Goal: Transaction & Acquisition: Download file/media

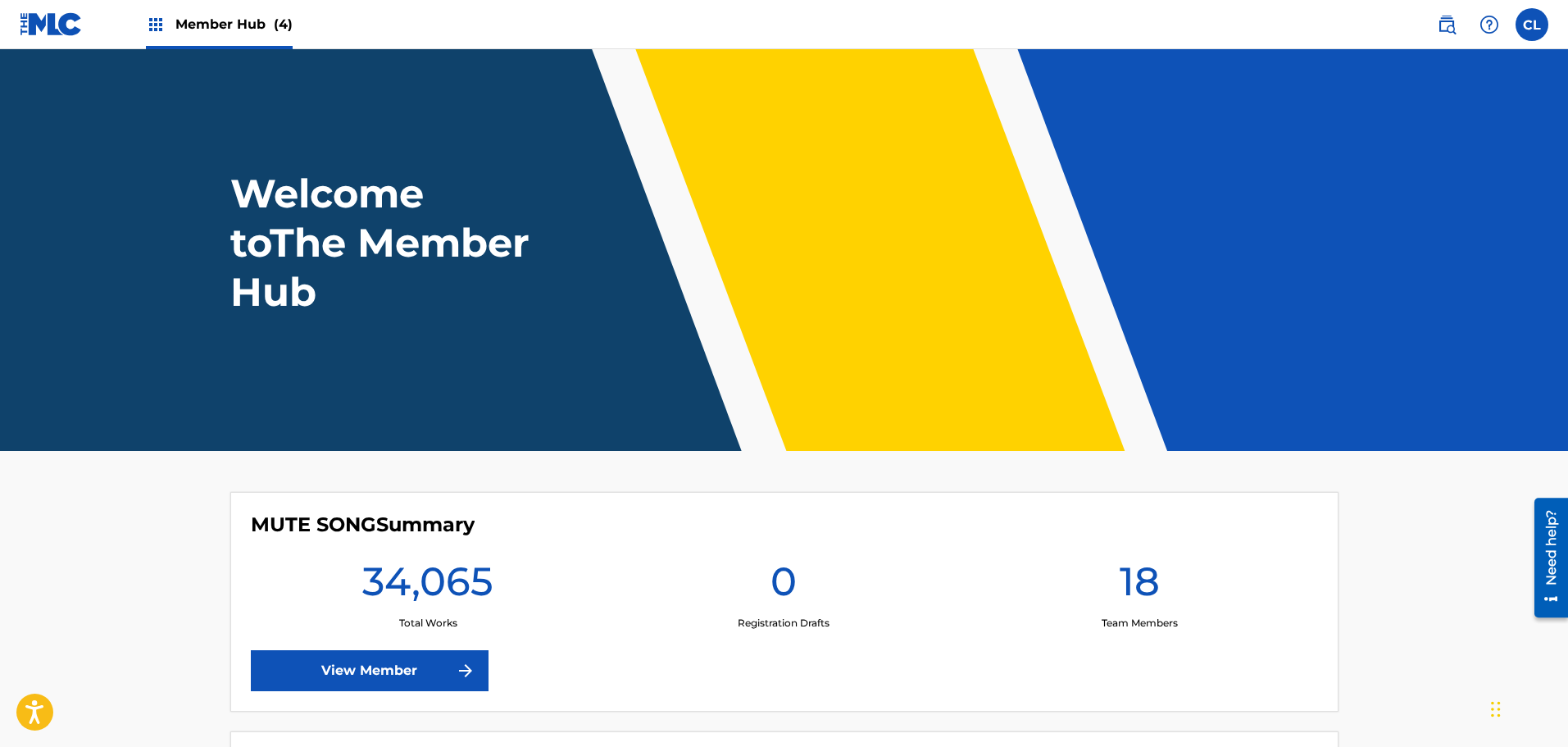
click at [218, 12] on div "Member Hub (4)" at bounding box center [219, 24] width 146 height 48
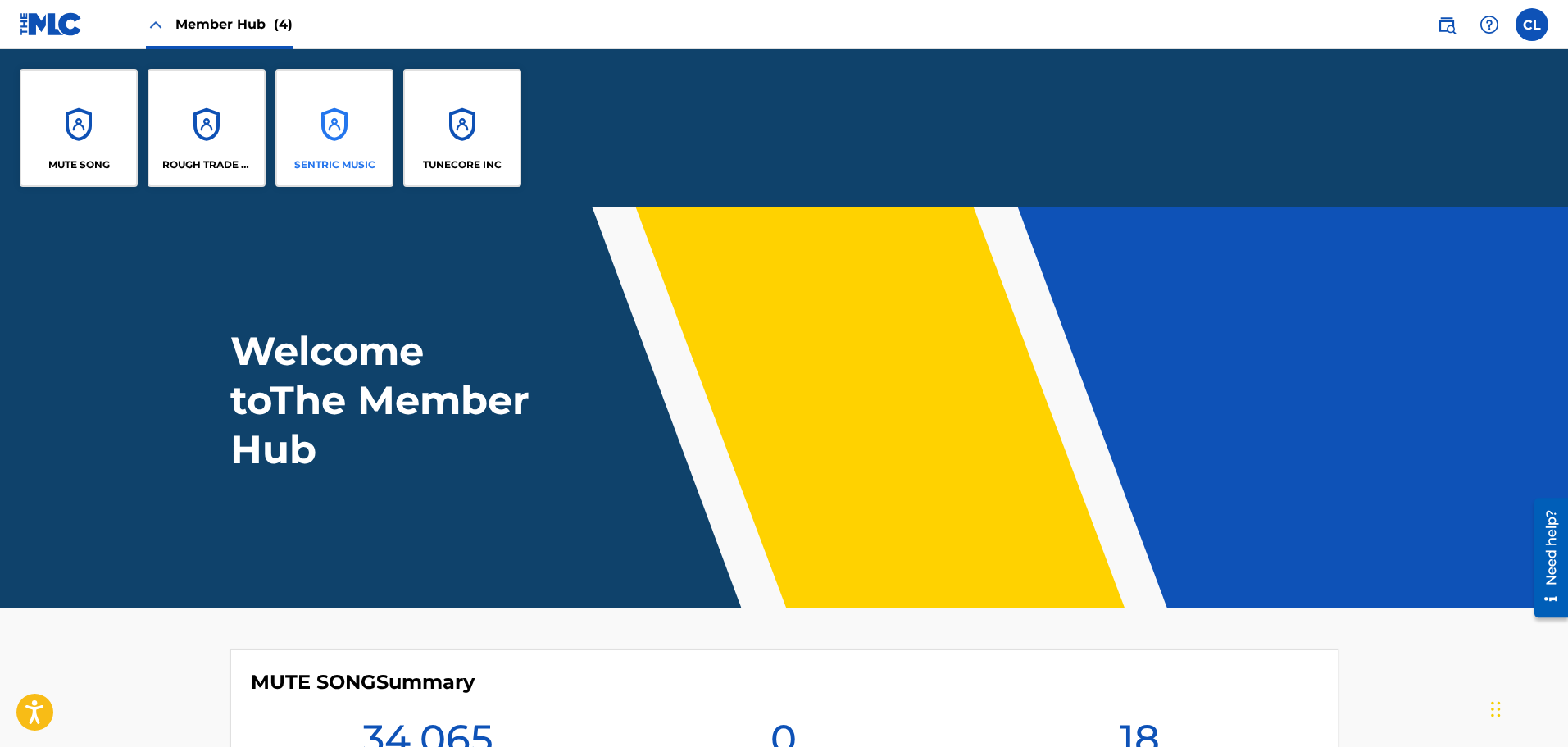
click at [325, 105] on div "SENTRIC MUSIC" at bounding box center [334, 128] width 118 height 118
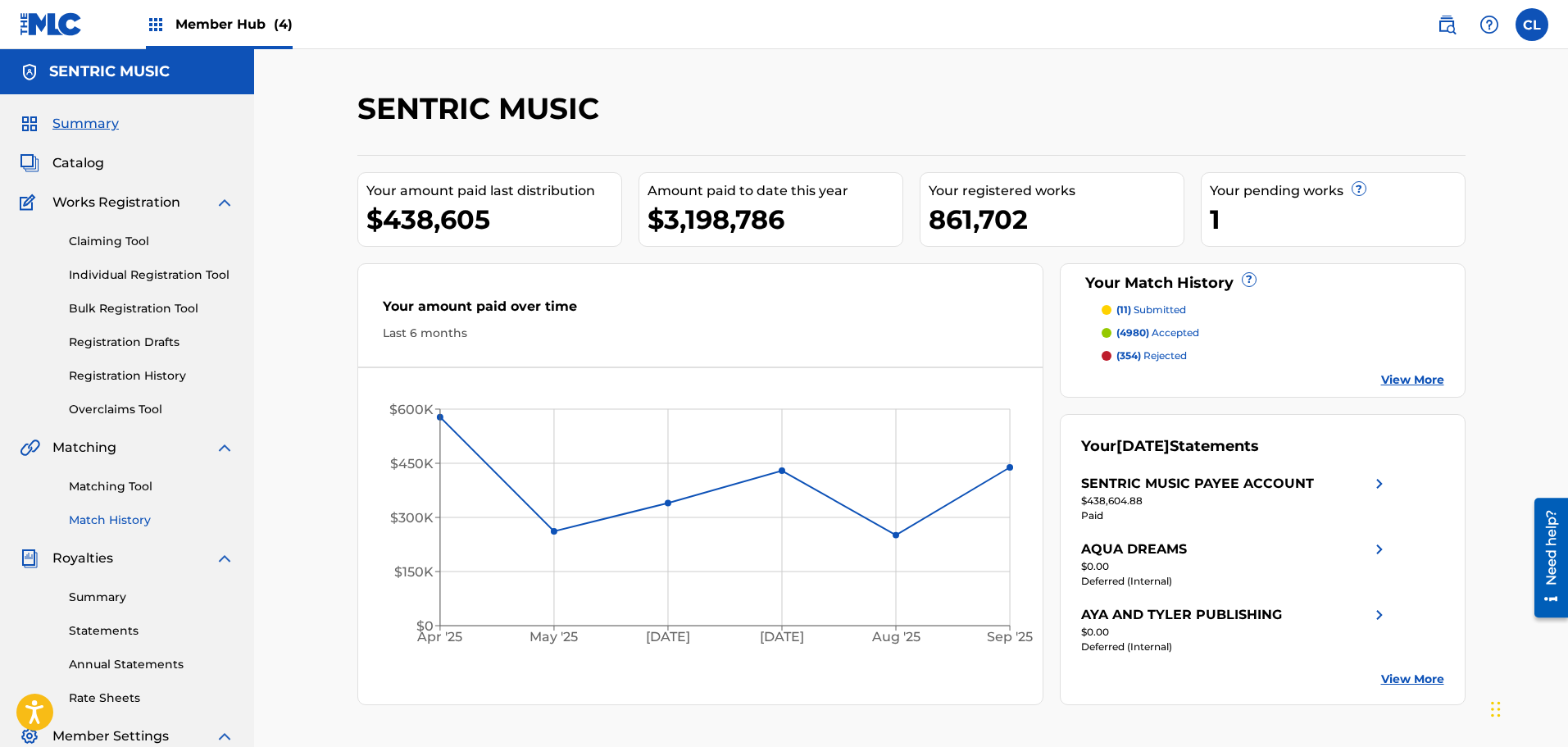
click at [140, 523] on link "Match History" at bounding box center [152, 520] width 165 height 17
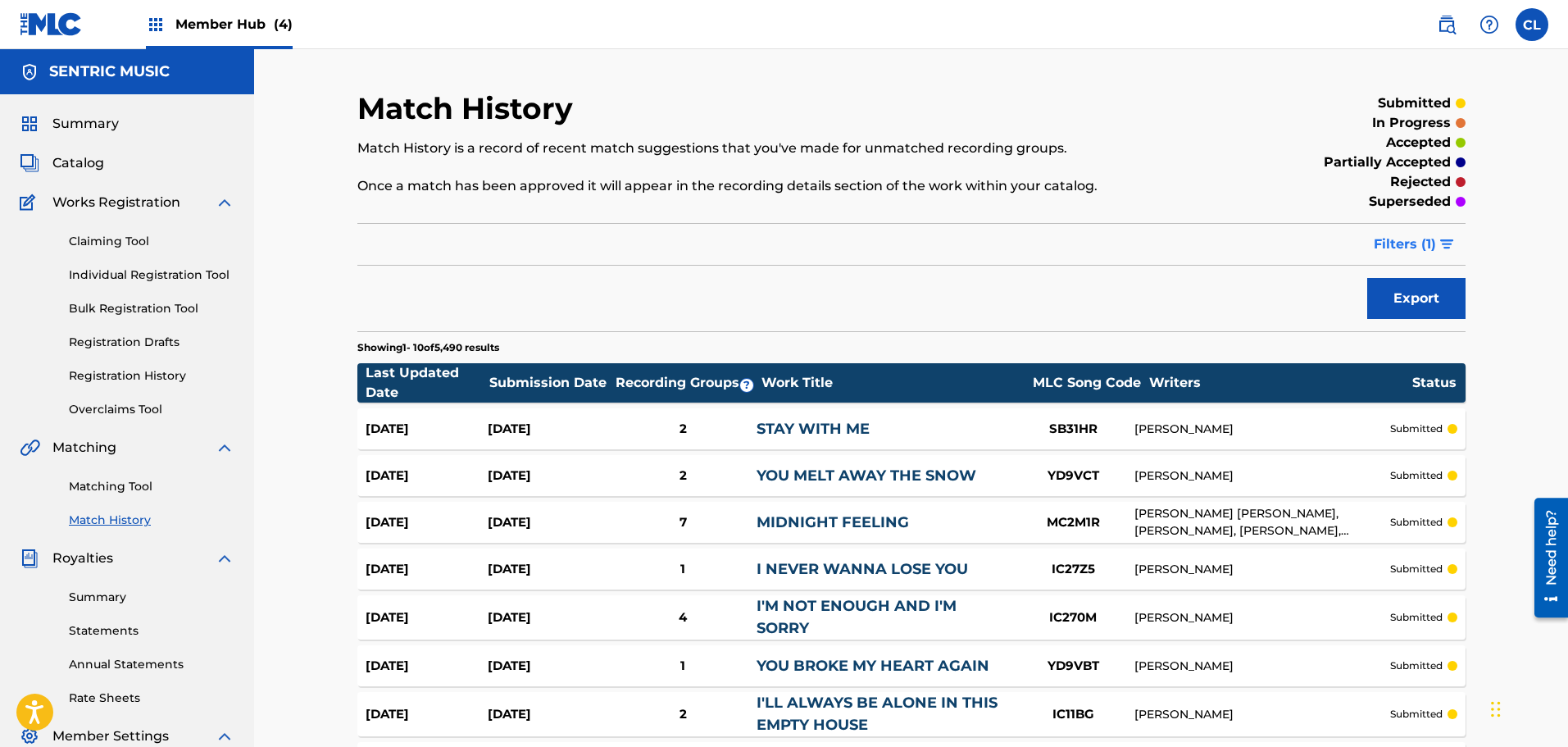
click at [1435, 252] on span "Filters ( 1 )" at bounding box center [1405, 244] width 62 height 20
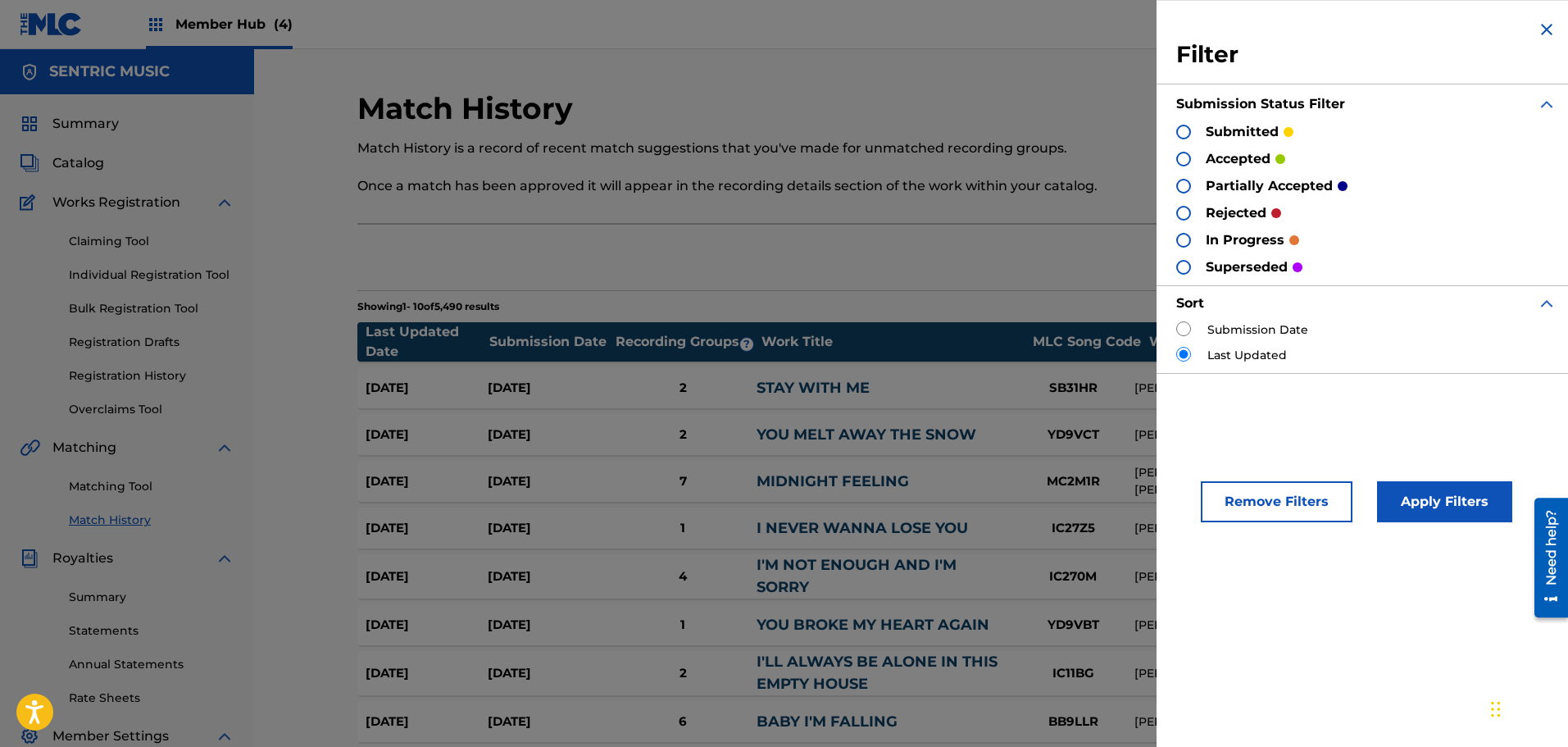
click at [1543, 26] on img at bounding box center [1546, 29] width 20 height 20
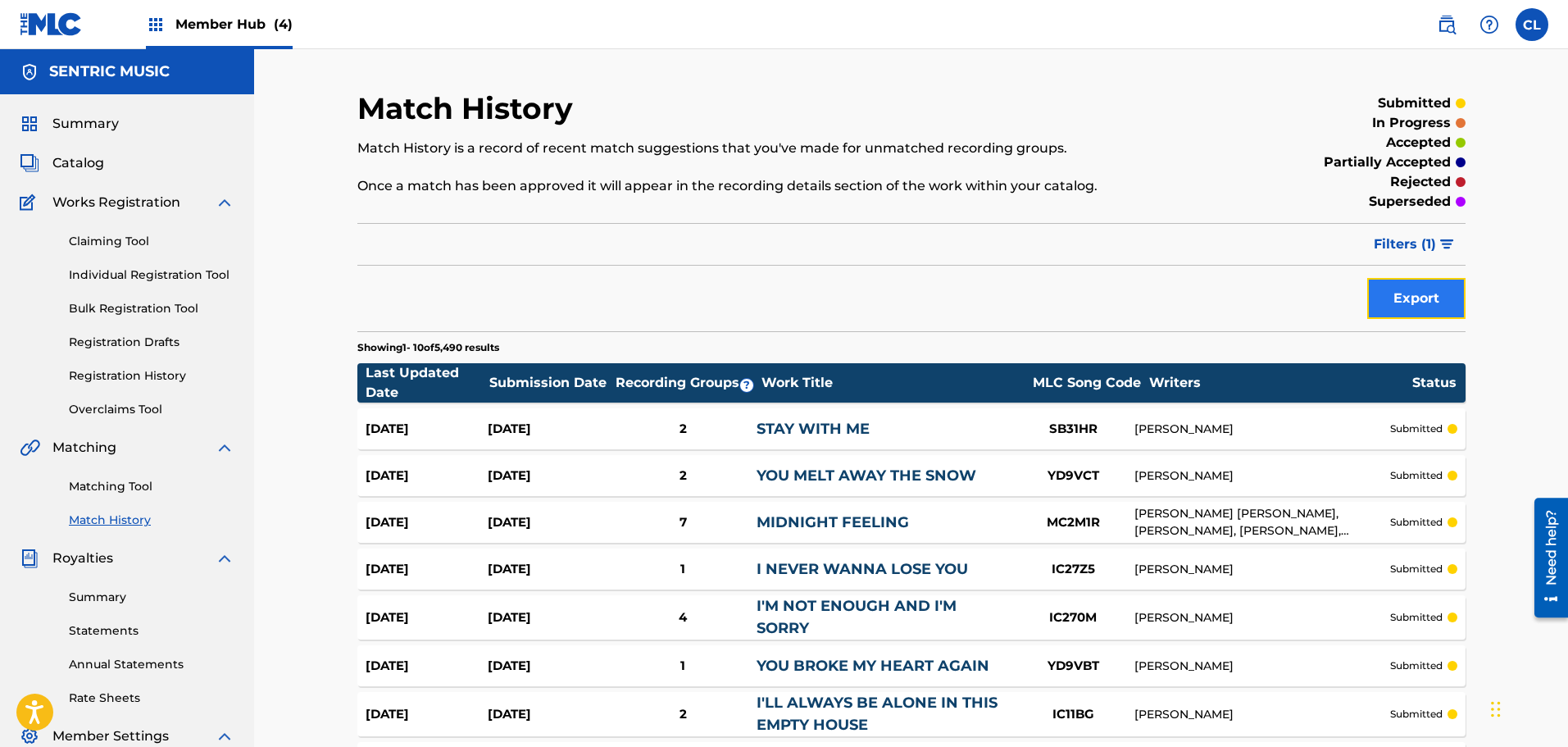
click at [1448, 289] on button "Export" at bounding box center [1416, 299] width 98 height 41
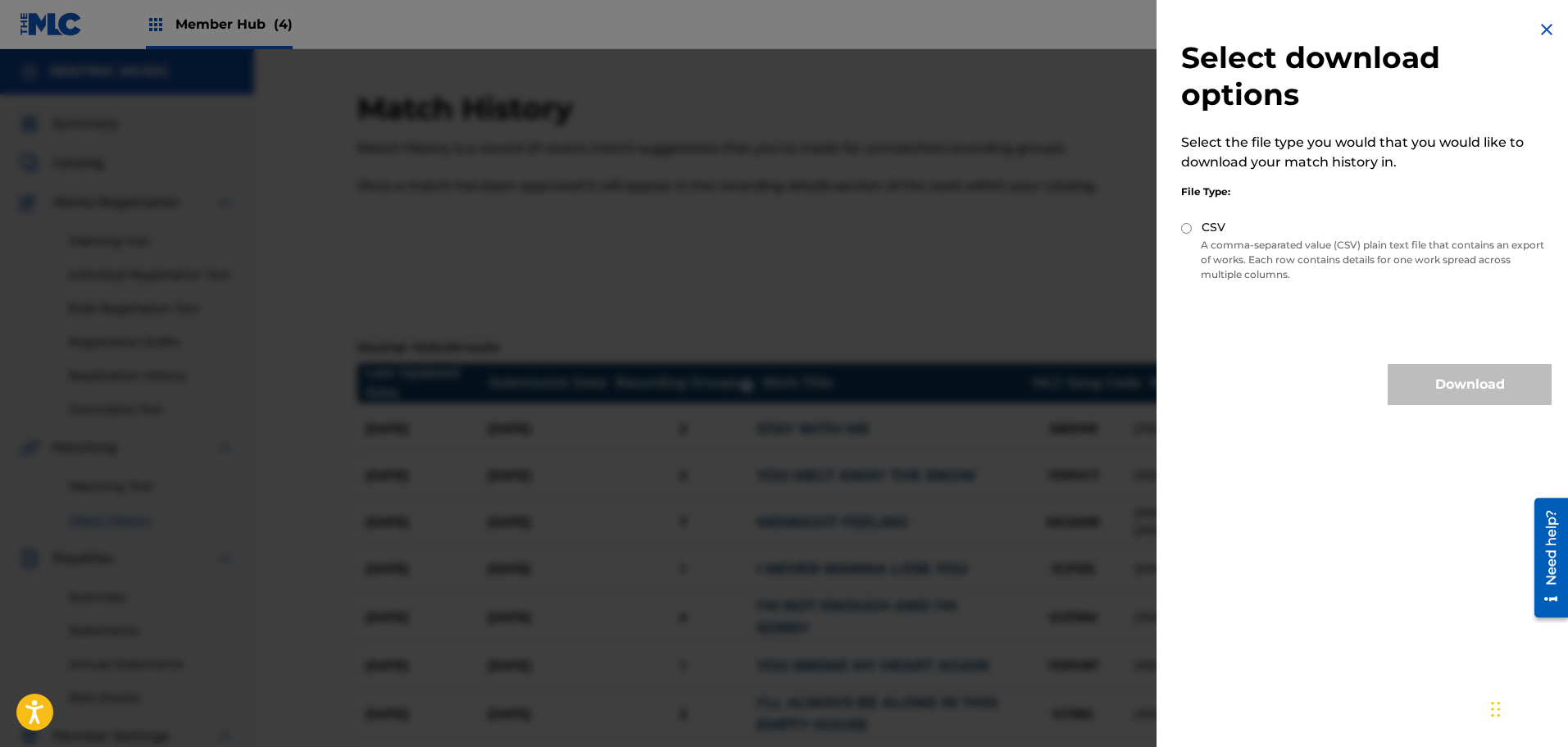
click at [1379, 264] on p "A comma-separated value (CSV) plain text file that contains an export of works.…" at bounding box center [1367, 259] width 370 height 44
click at [1198, 228] on div "CSV" at bounding box center [1367, 228] width 370 height 19
click at [1187, 231] on input "CSV" at bounding box center [1187, 228] width 10 height 10
radio input "true"
click at [1436, 385] on button "Download" at bounding box center [1470, 385] width 164 height 41
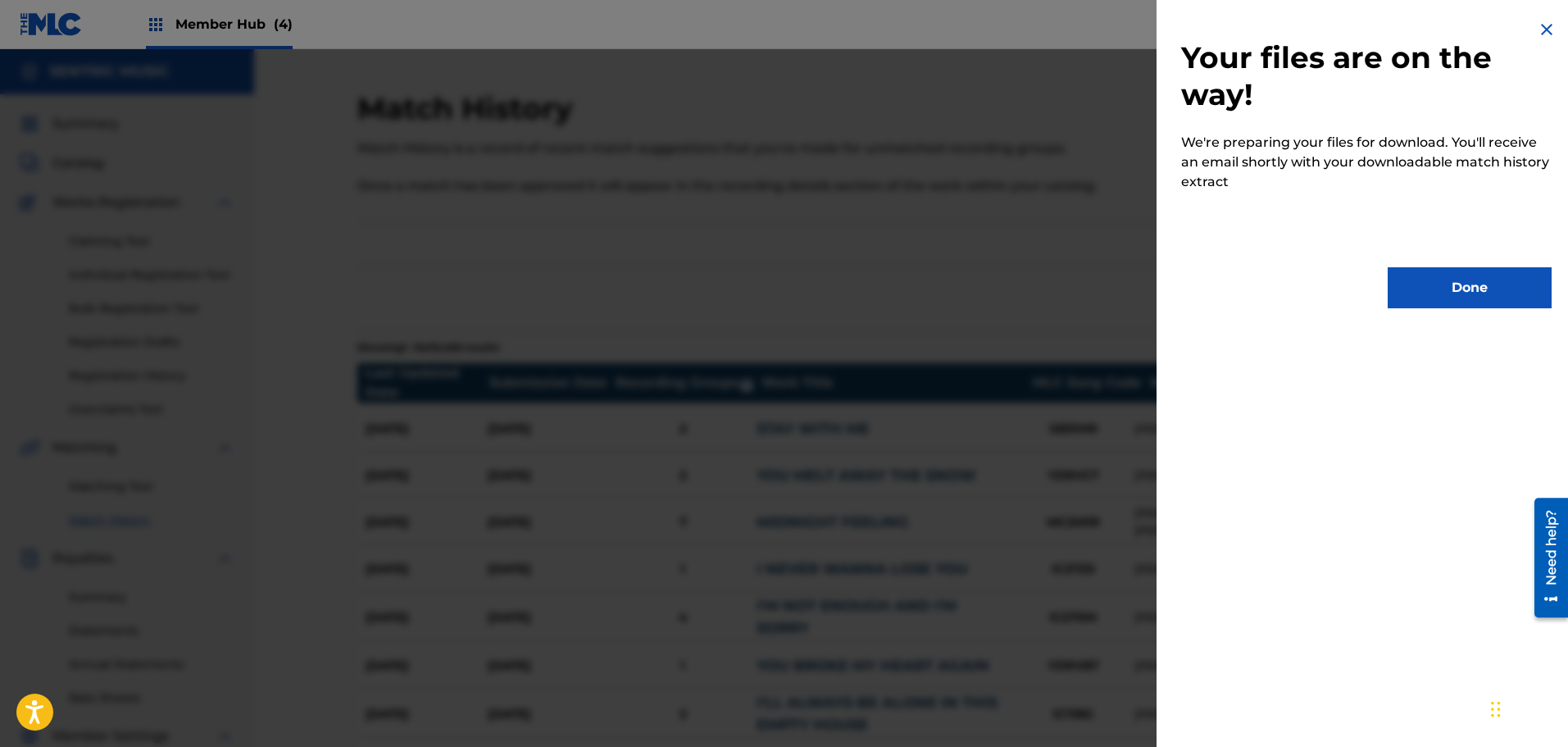
click at [1538, 30] on img at bounding box center [1546, 29] width 20 height 20
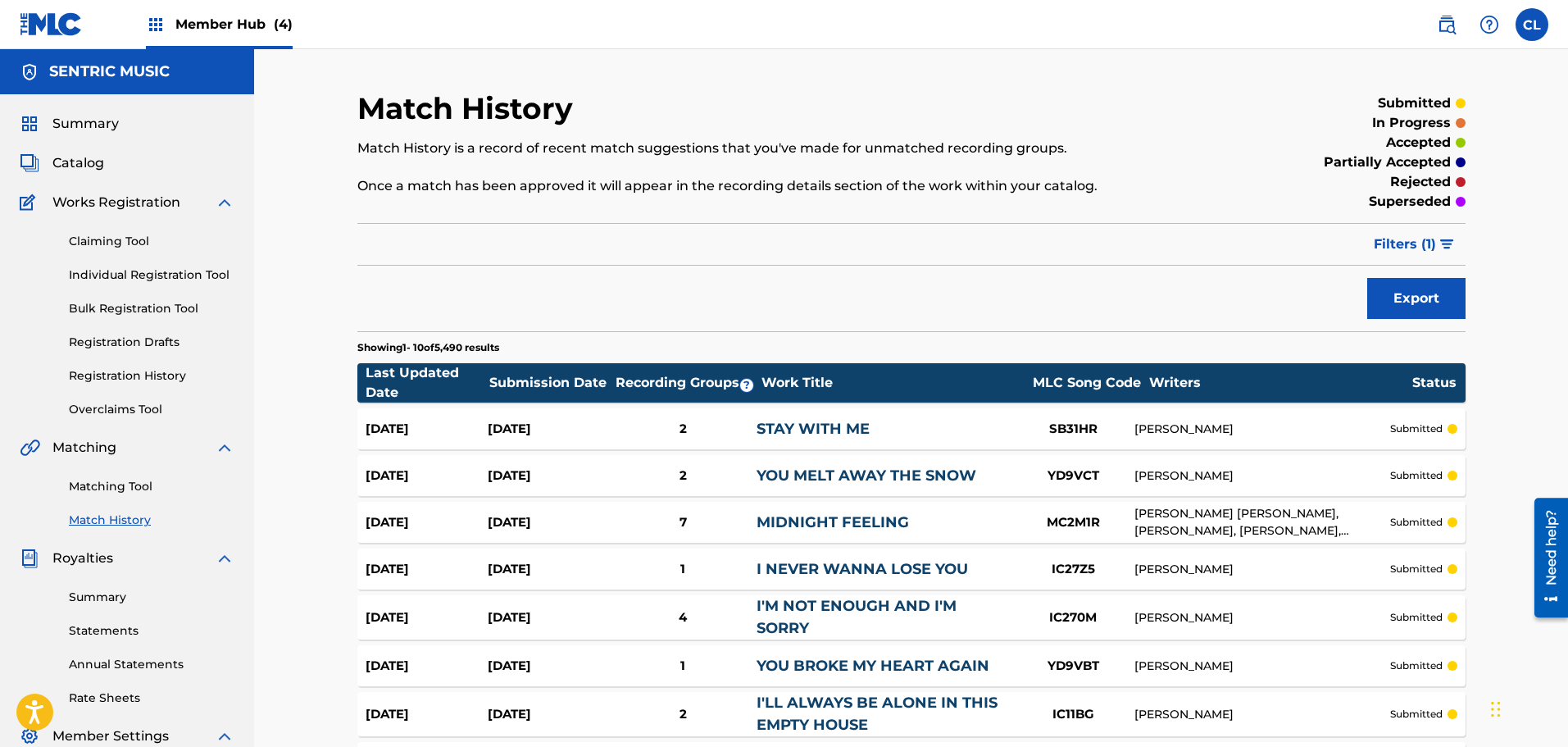
click at [260, 23] on span "Member Hub (4)" at bounding box center [234, 24] width 117 height 19
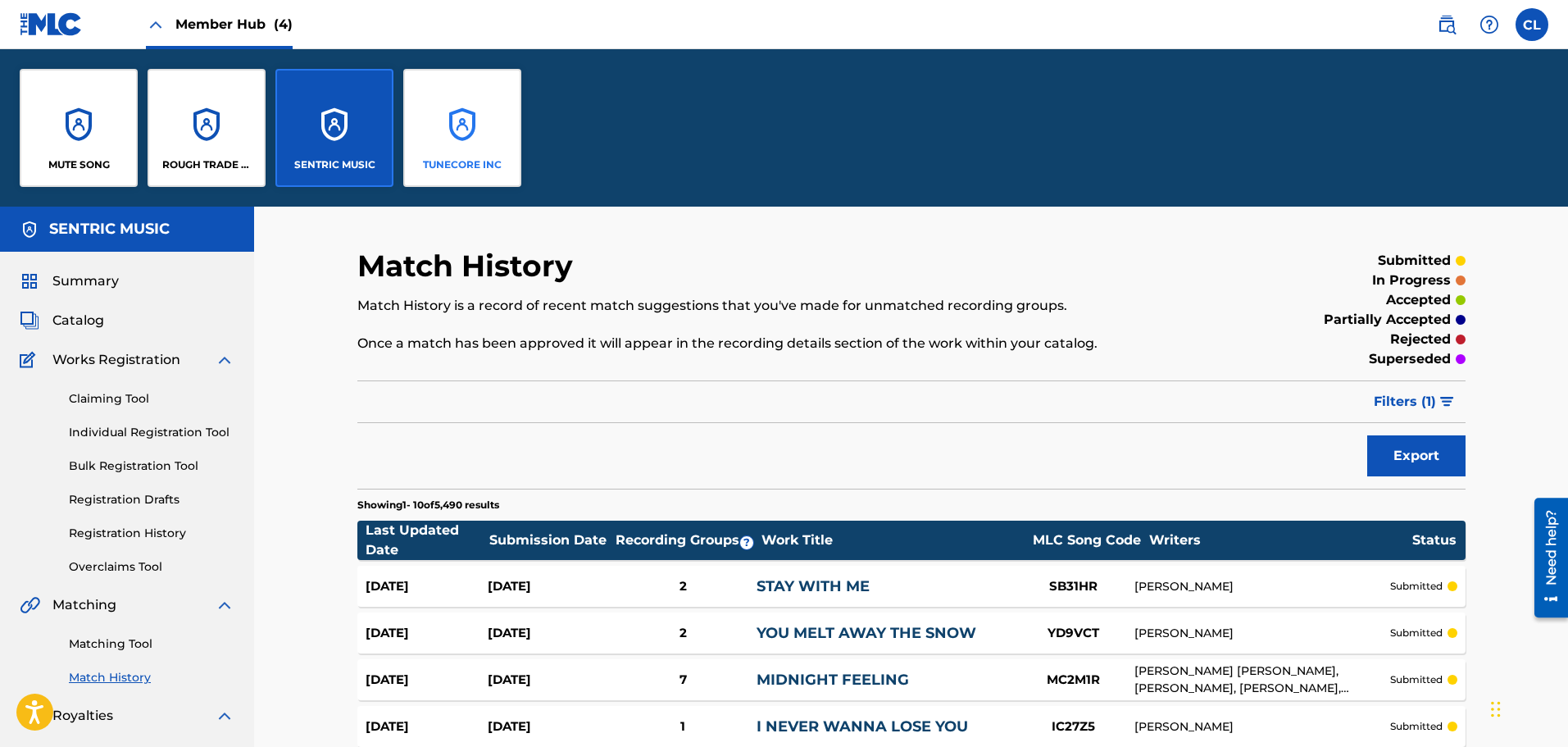
click at [448, 101] on div "TUNECORE INC" at bounding box center [462, 128] width 118 height 118
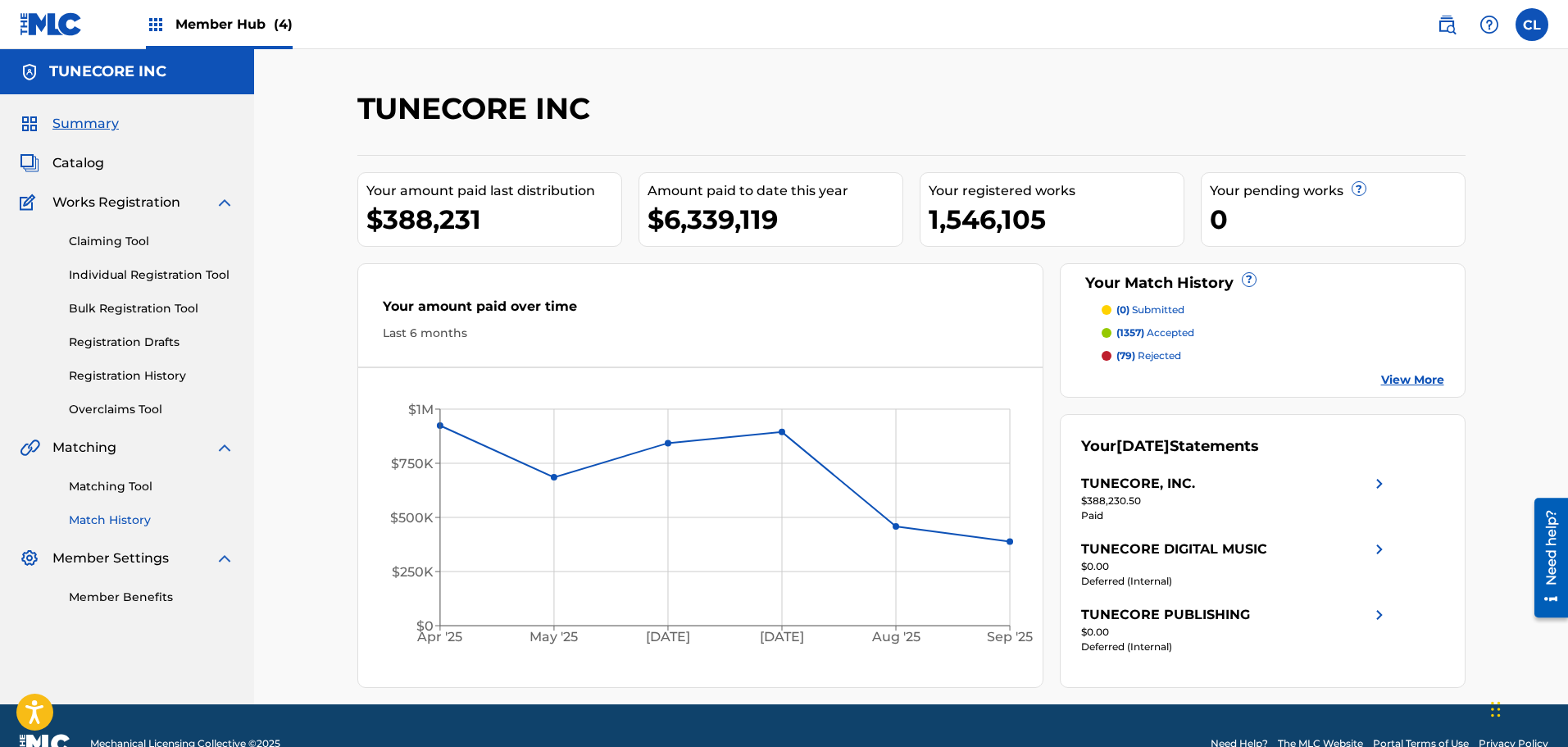
click at [126, 514] on link "Match History" at bounding box center [152, 520] width 165 height 17
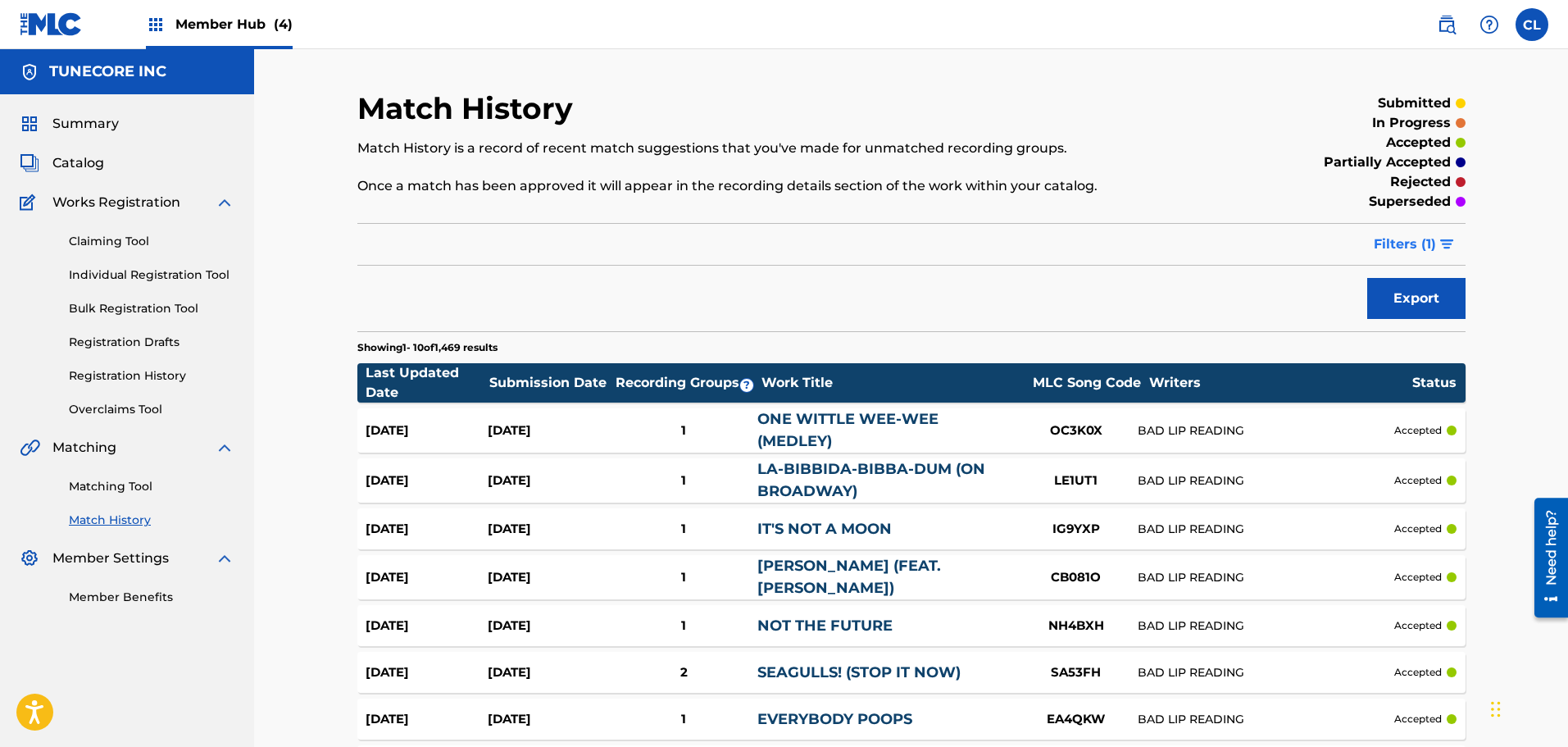
click at [1441, 250] on button "Filters ( 1 )" at bounding box center [1415, 245] width 102 height 41
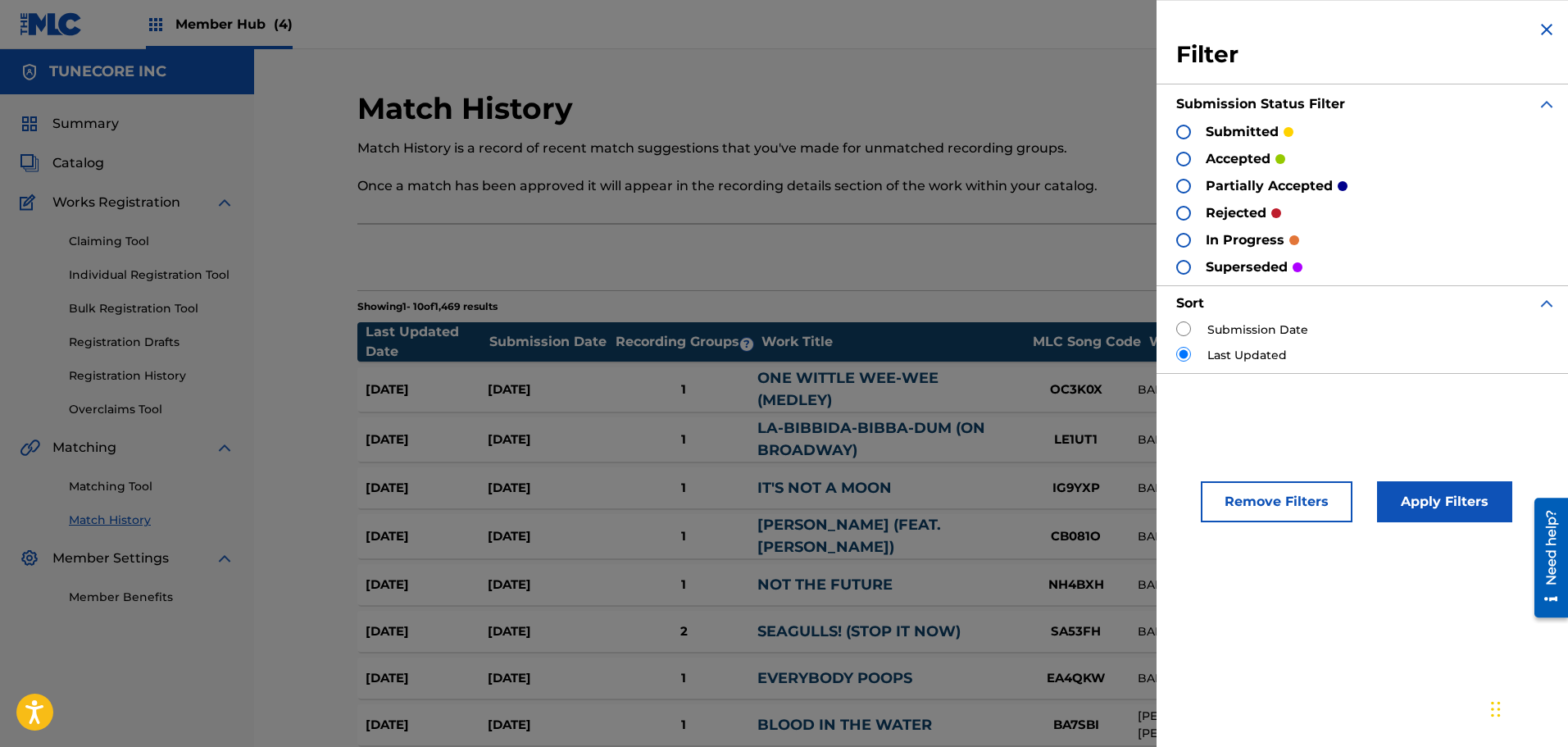
click at [1541, 28] on img at bounding box center [1546, 29] width 20 height 20
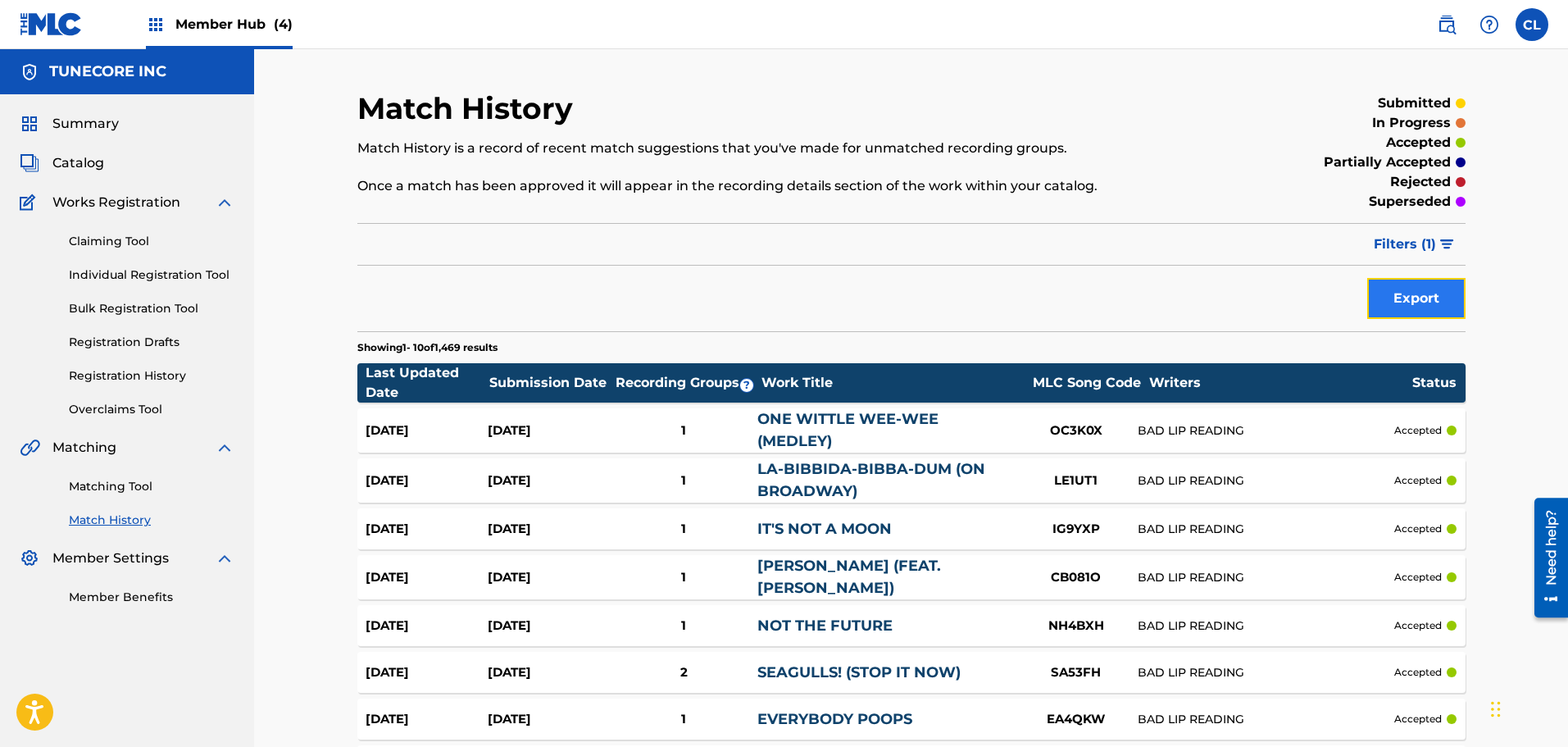
click at [1434, 300] on button "Export" at bounding box center [1416, 299] width 98 height 41
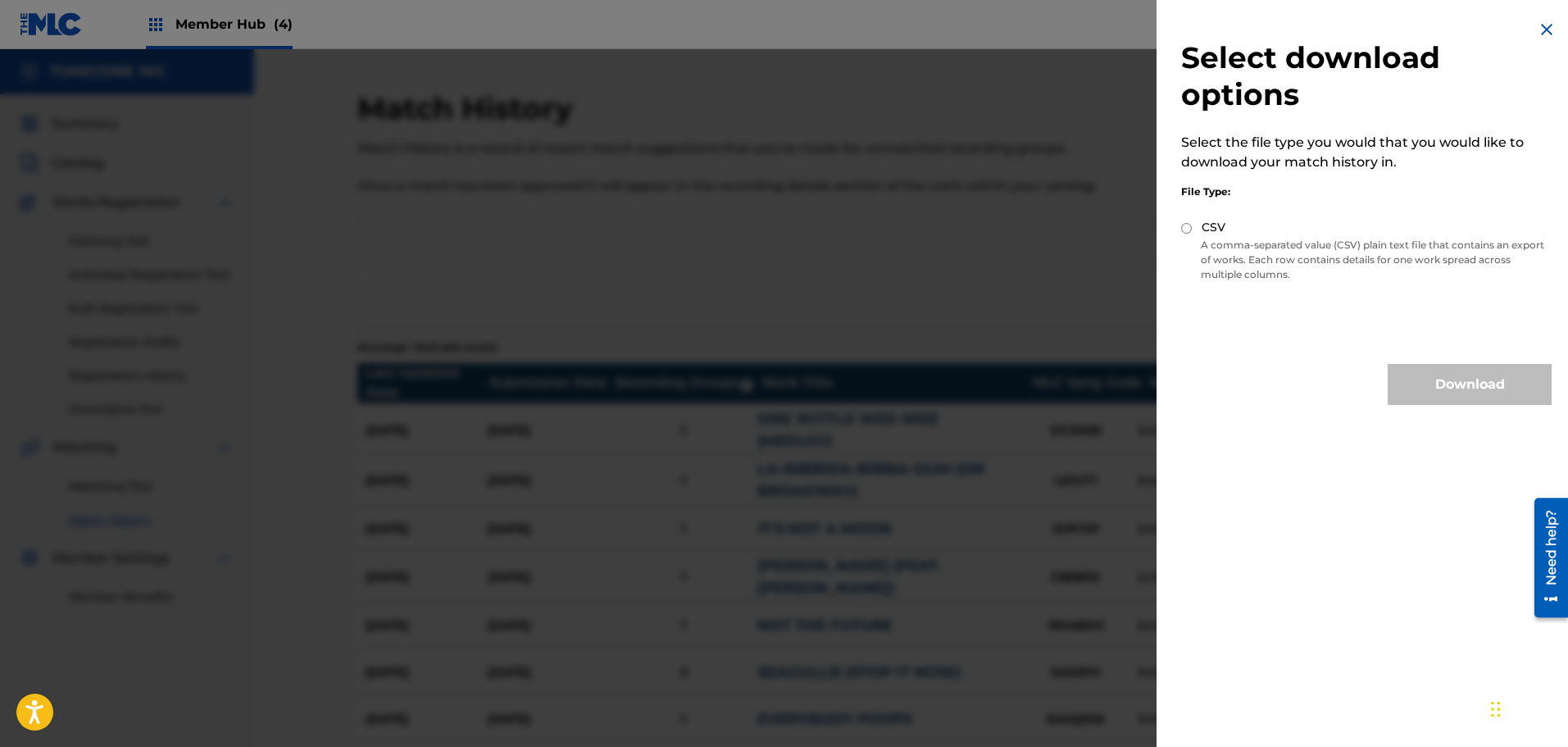
click at [1305, 248] on p "A comma-separated value (CSV) plain text file that contains an export of works.…" at bounding box center [1367, 259] width 370 height 44
click at [1216, 233] on label "CSV" at bounding box center [1214, 227] width 24 height 17
click at [1192, 233] on input "CSV" at bounding box center [1187, 228] width 10 height 10
radio input "true"
click at [1515, 385] on button "Download" at bounding box center [1470, 385] width 164 height 41
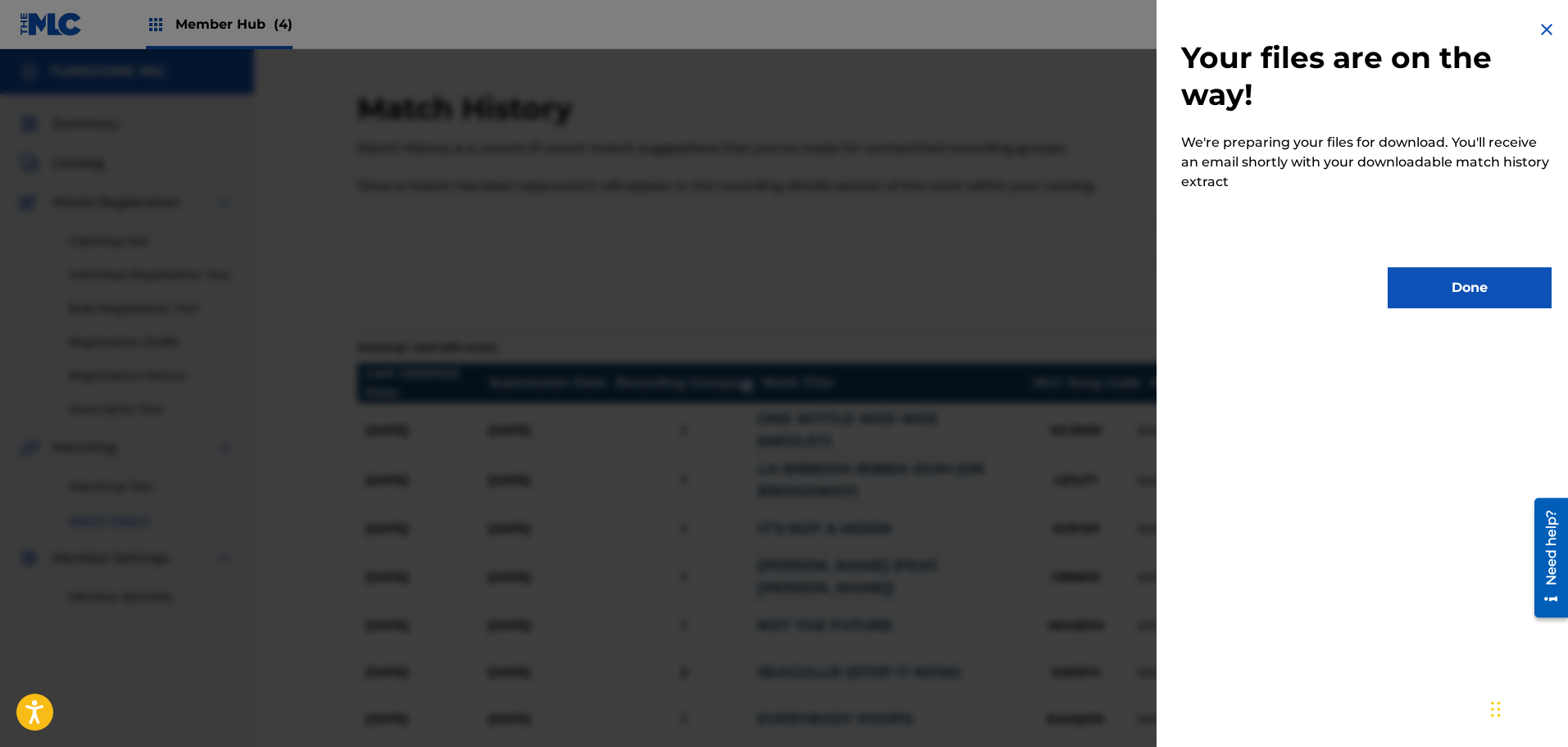
click at [1538, 30] on img at bounding box center [1546, 29] width 20 height 20
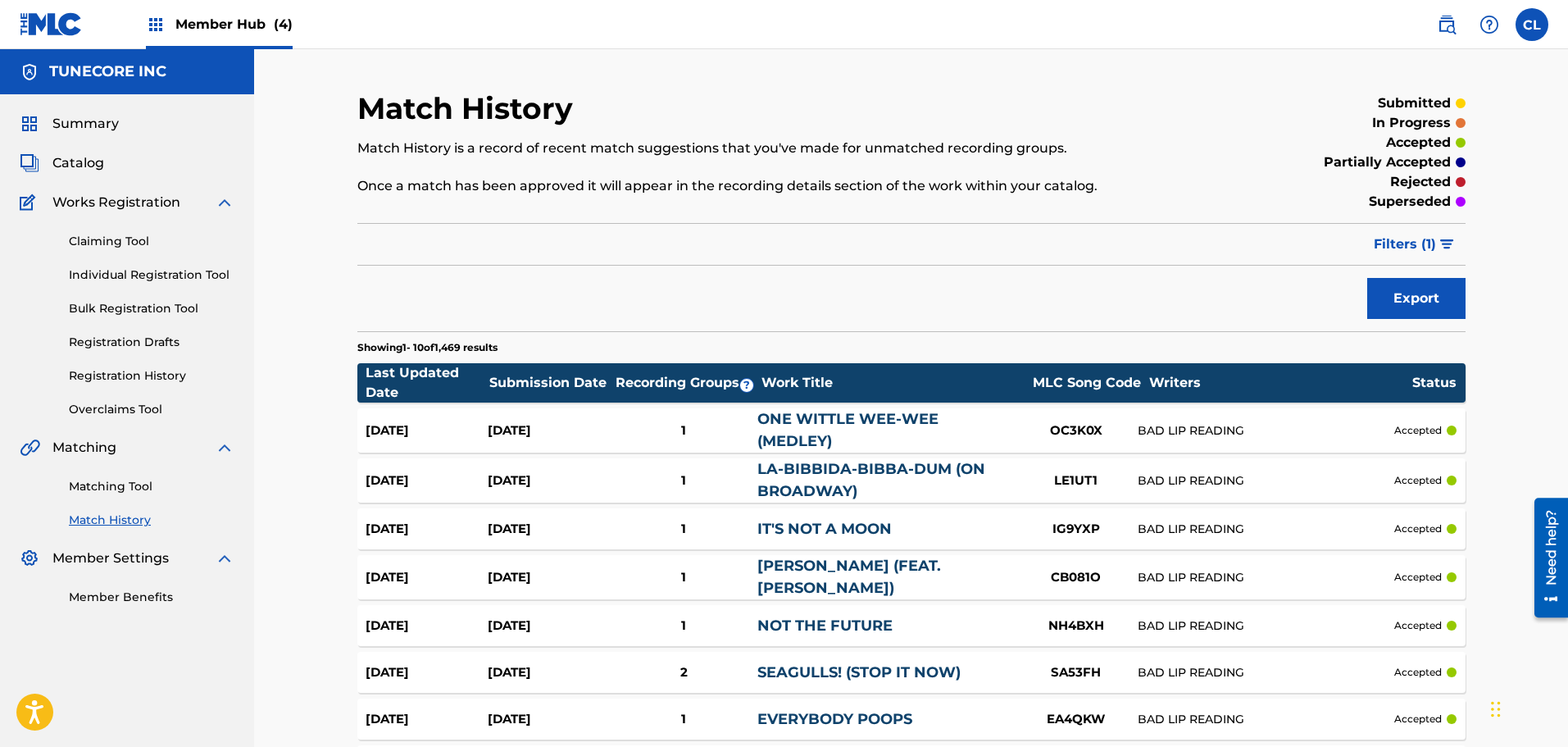
click at [195, 32] on span "Member Hub (4)" at bounding box center [234, 24] width 117 height 19
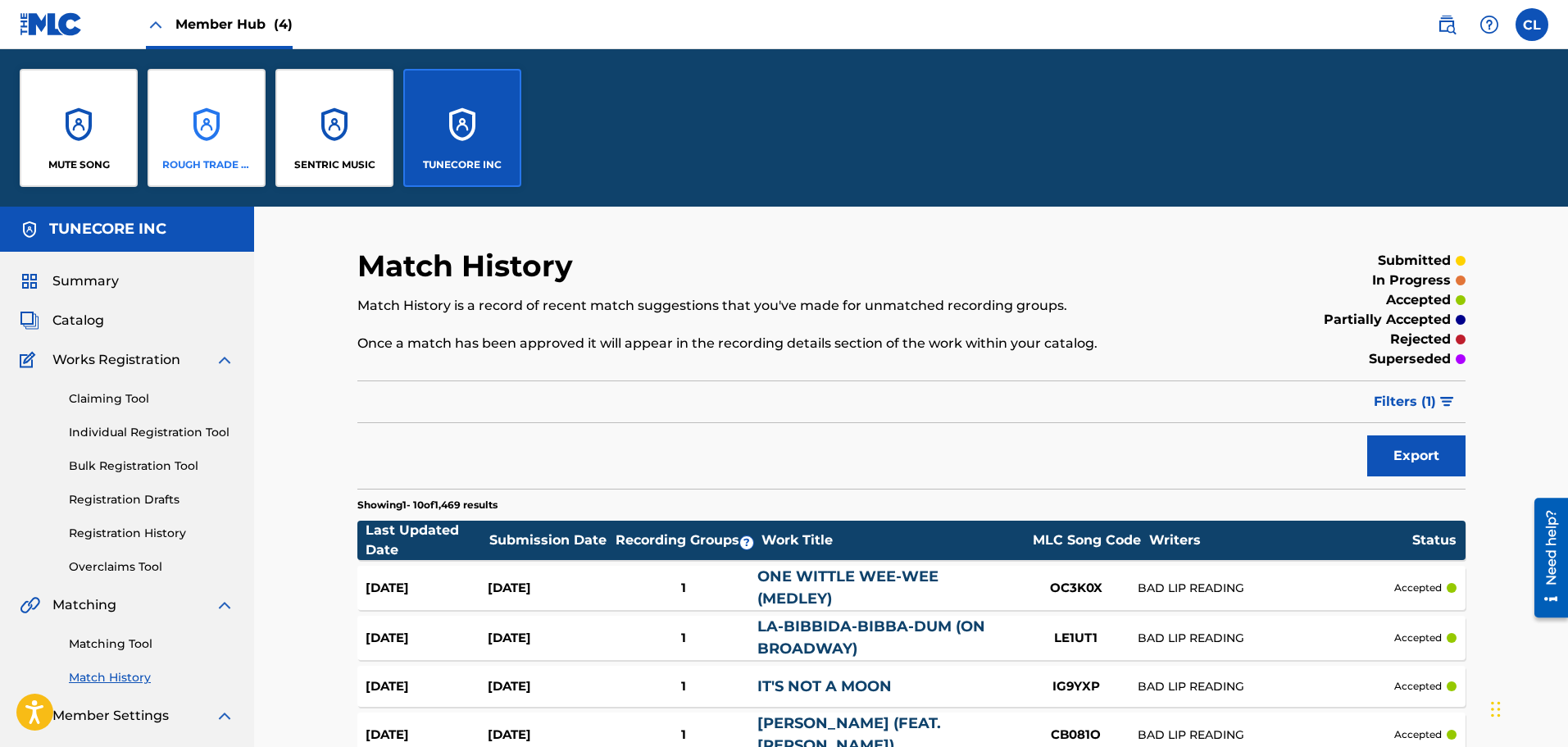
click at [193, 146] on div "ROUGH TRADE PUBLISHING" at bounding box center [206, 128] width 118 height 118
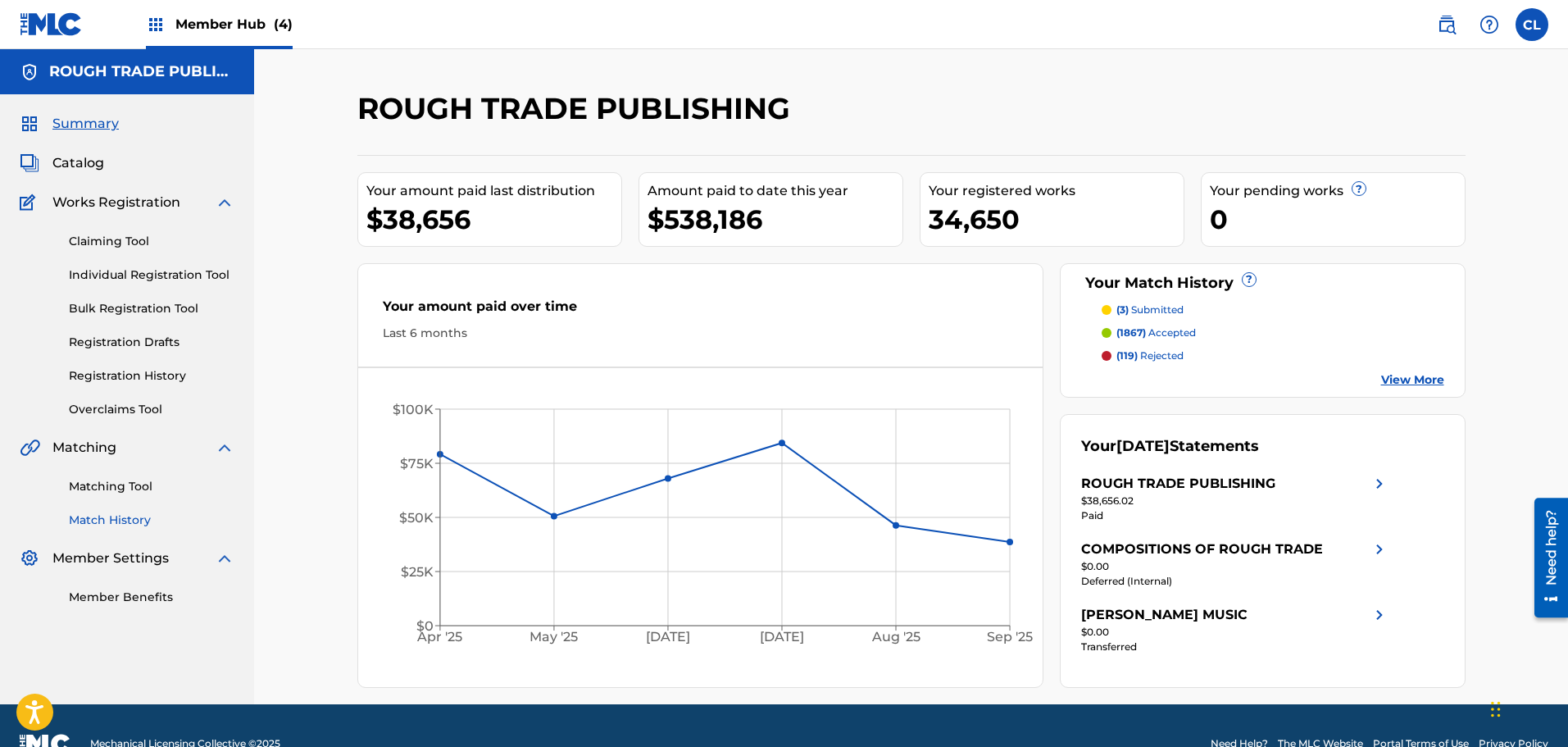
click at [99, 522] on link "Match History" at bounding box center [152, 520] width 165 height 17
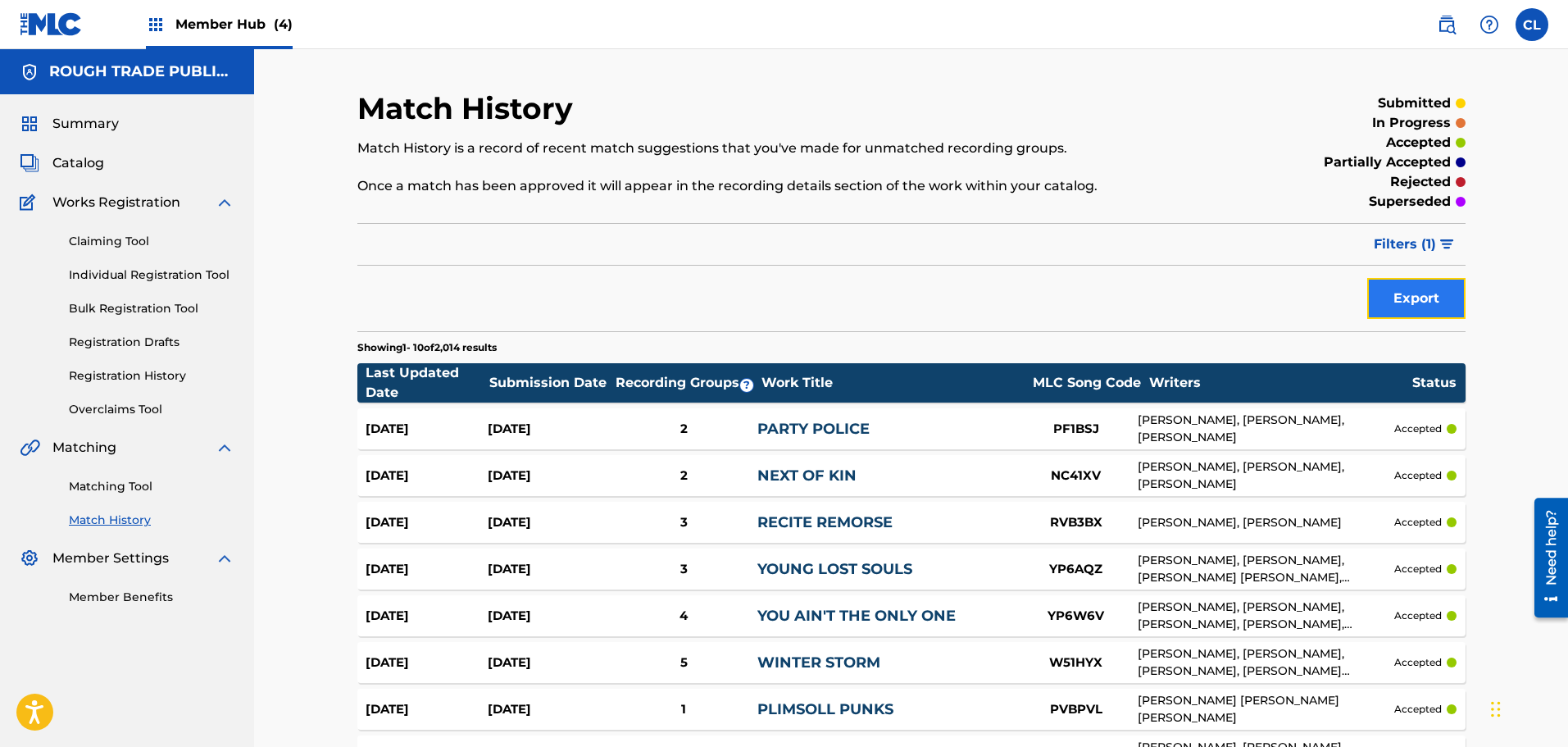
click at [1410, 296] on button "Export" at bounding box center [1416, 299] width 98 height 41
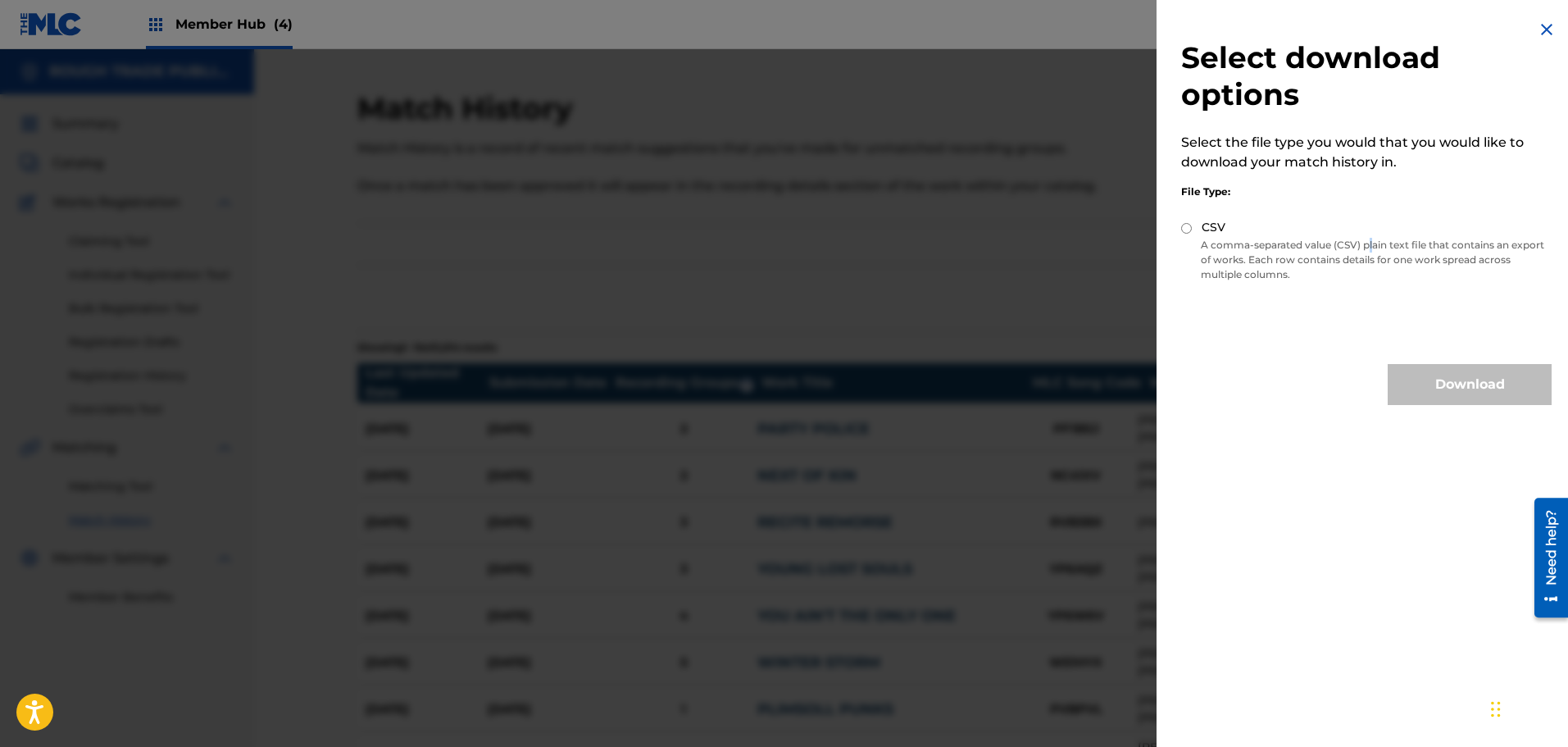
drag, startPoint x: 1375, startPoint y: 240, endPoint x: 1287, endPoint y: 271, distance: 93.3
click at [1363, 240] on p "A comma-separated value (CSV) plain text file that contains an export of works.…" at bounding box center [1367, 259] width 370 height 44
click at [1190, 232] on div "CSV" at bounding box center [1367, 228] width 370 height 19
click at [1189, 227] on input "CSV" at bounding box center [1187, 228] width 10 height 10
radio input "true"
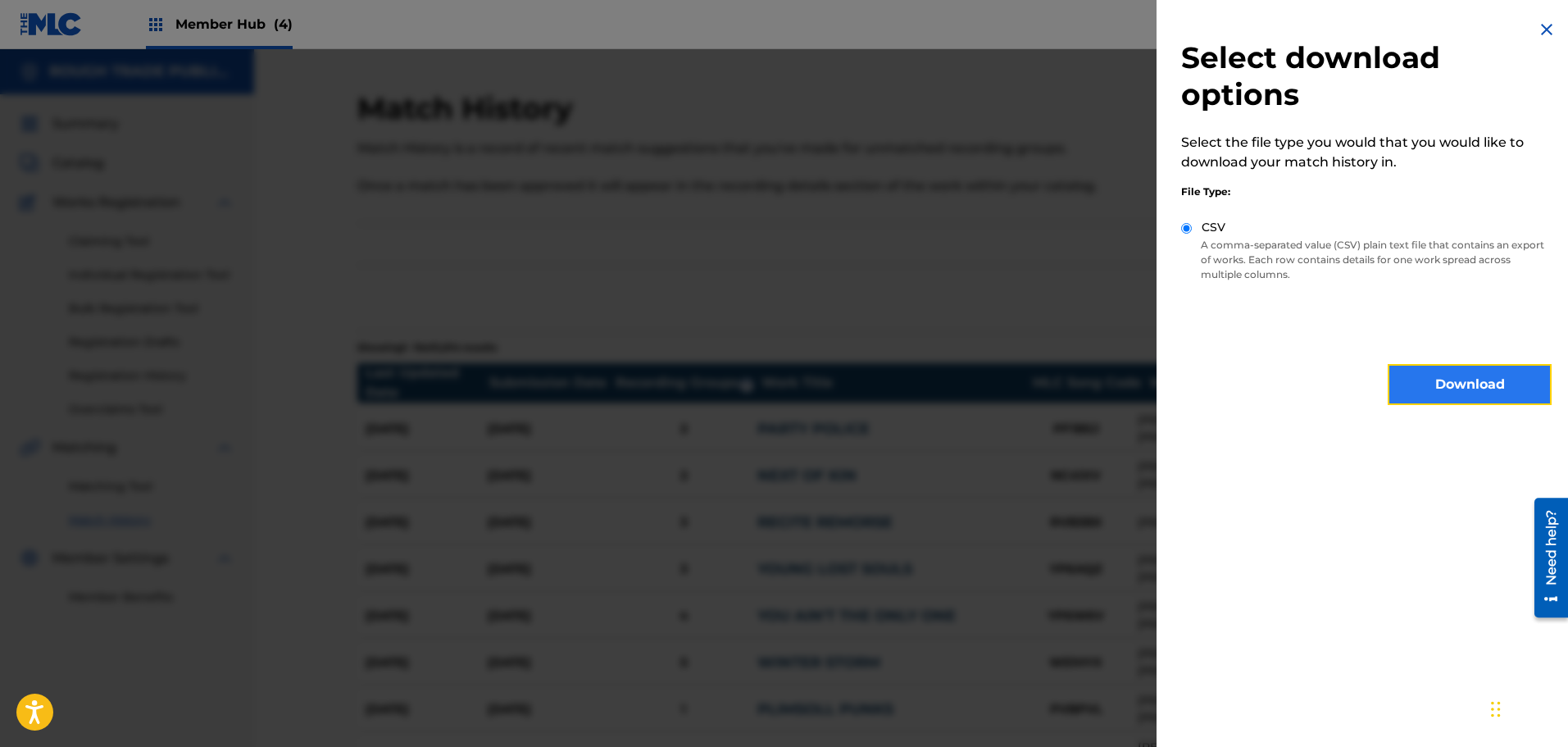
click at [1412, 373] on button "Download" at bounding box center [1470, 385] width 164 height 41
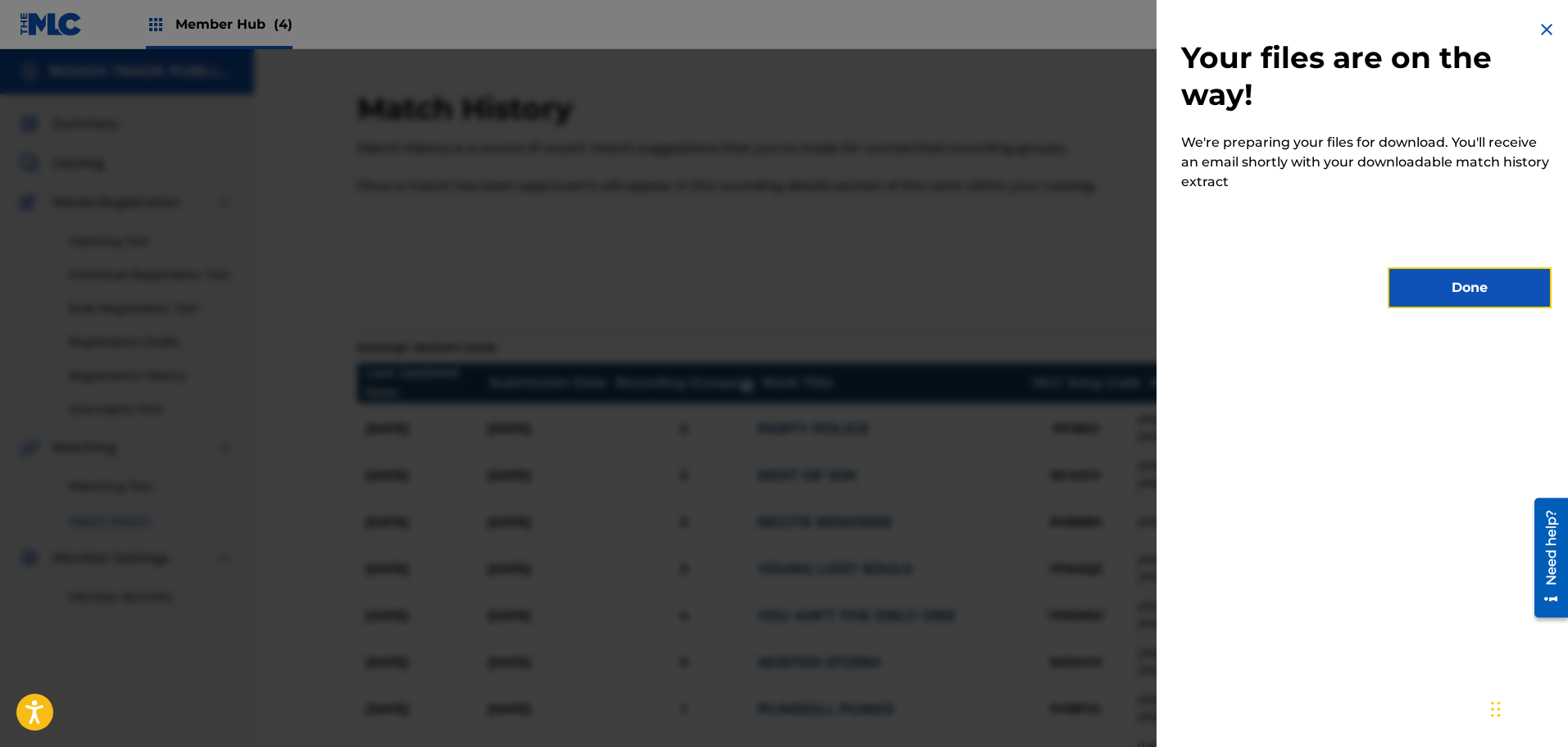
click at [1429, 291] on button "Done" at bounding box center [1470, 288] width 164 height 41
